Goal: Find specific page/section: Find specific page/section

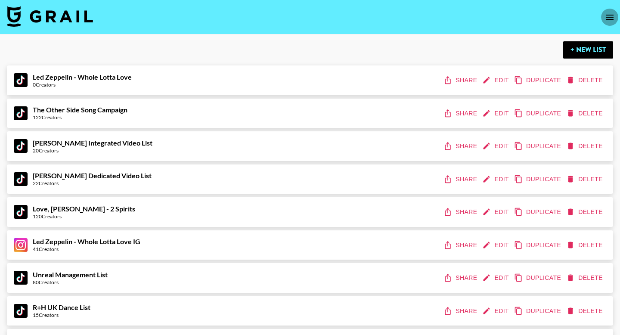
click at [611, 16] on icon "open drawer" at bounding box center [609, 17] width 10 height 10
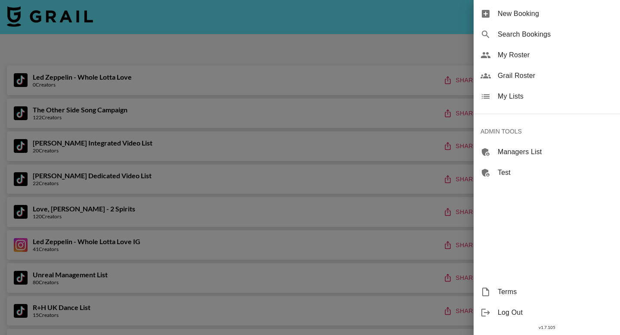
click at [526, 77] on span "Grail Roster" at bounding box center [554, 76] width 115 height 10
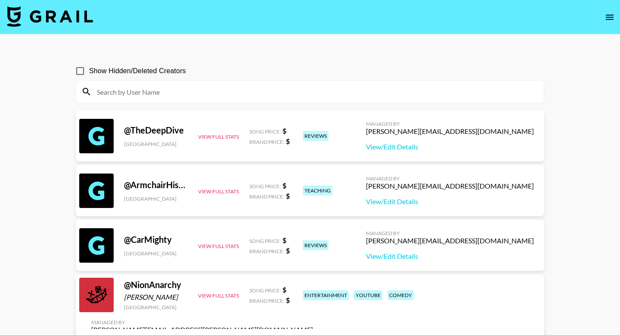
click at [363, 93] on input at bounding box center [315, 92] width 447 height 14
paste input "bella.mdiaz"
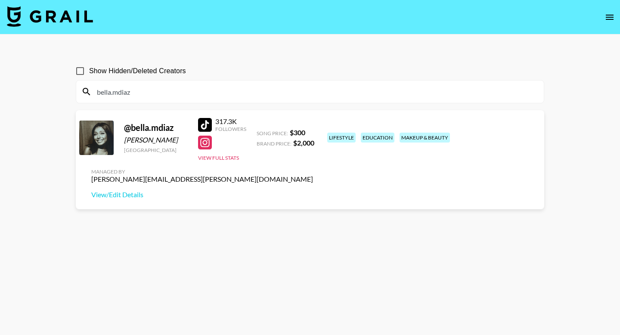
click at [182, 88] on input "bella.mdiaz" at bounding box center [315, 92] width 447 height 14
paste input "ang3linajuli3t"
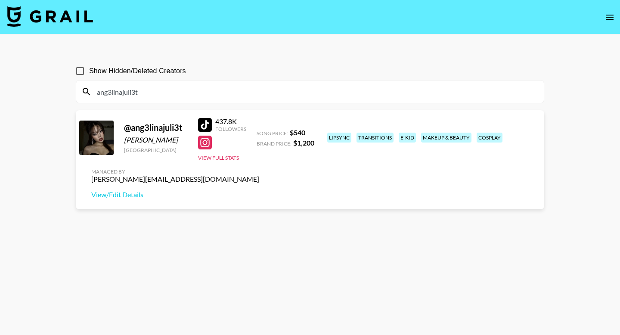
type input "ang3linajuli3t"
click at [197, 95] on input "ang3linajuli3t" at bounding box center [315, 92] width 447 height 14
